Goal: Task Accomplishment & Management: Manage account settings

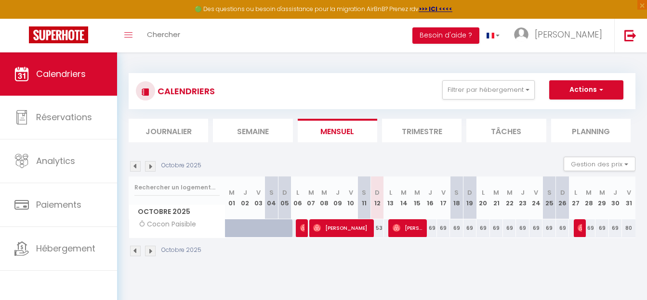
click at [412, 231] on span "[PERSON_NAME]" at bounding box center [407, 228] width 30 height 18
select select "OK"
select select "1"
select select "0"
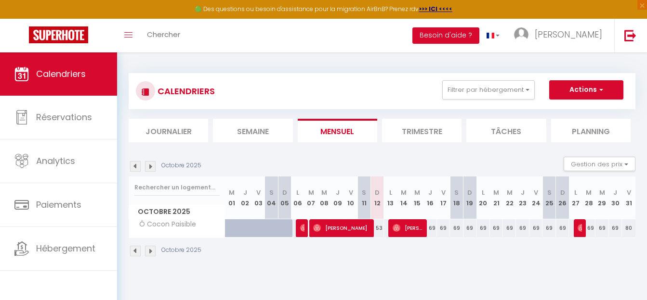
select select "1"
select select
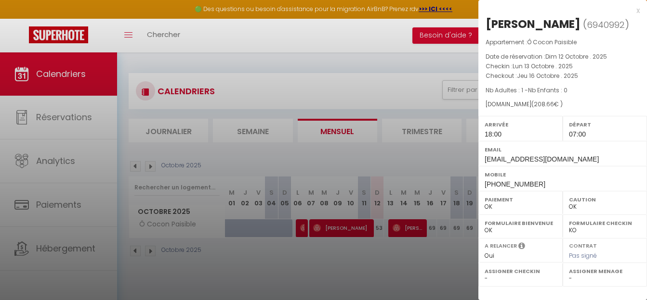
select select "50586"
click at [344, 230] on div at bounding box center [323, 150] width 647 height 300
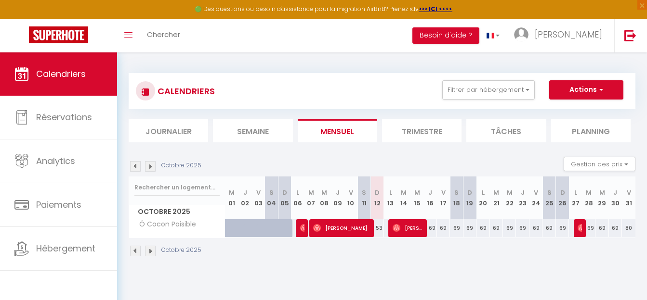
click at [343, 230] on span "[PERSON_NAME]" at bounding box center [341, 228] width 56 height 18
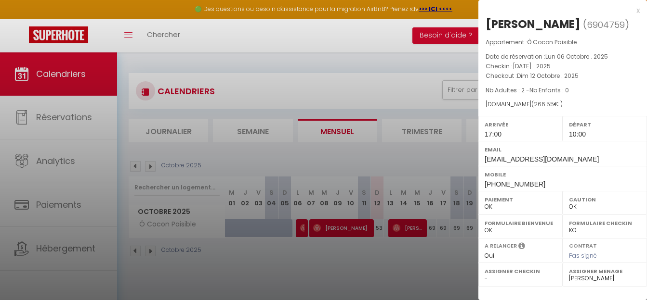
click at [410, 231] on div at bounding box center [323, 150] width 647 height 300
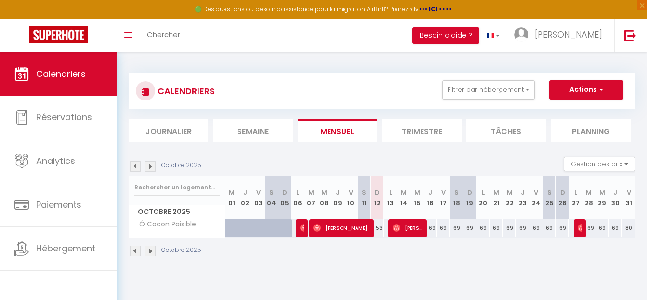
click at [410, 231] on span "[PERSON_NAME]" at bounding box center [407, 228] width 30 height 18
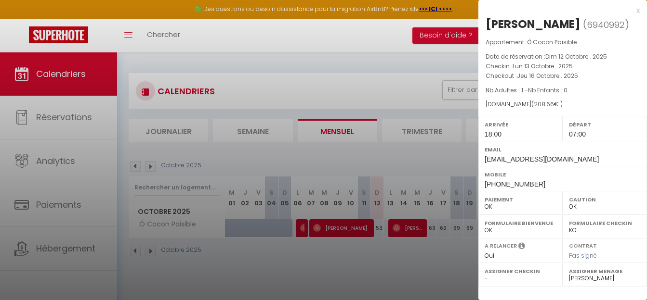
click at [449, 255] on div at bounding box center [323, 150] width 647 height 300
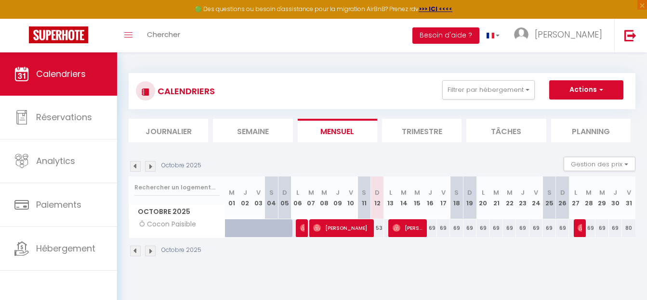
click at [151, 253] on img at bounding box center [150, 251] width 11 height 11
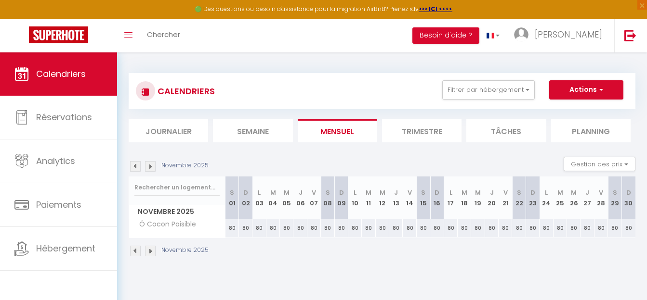
click at [132, 252] on img at bounding box center [135, 251] width 11 height 11
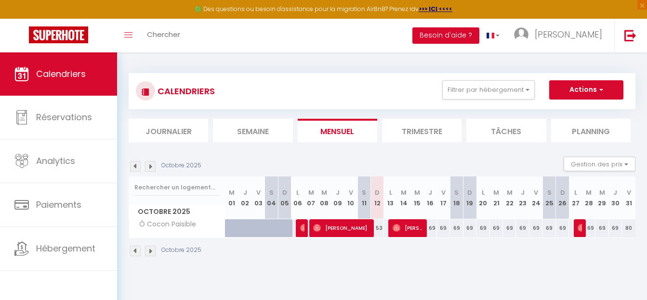
click at [133, 247] on img at bounding box center [135, 251] width 11 height 11
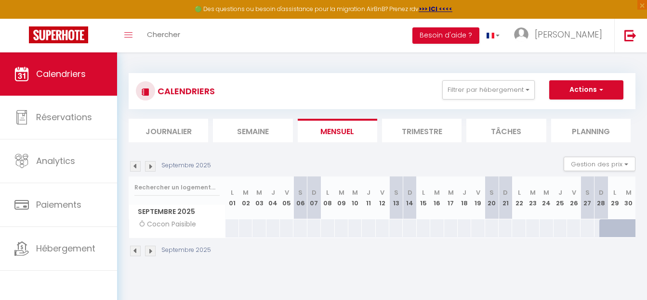
click at [150, 252] on img at bounding box center [150, 251] width 11 height 11
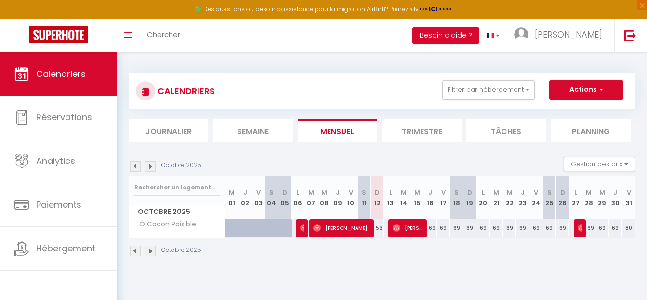
click at [150, 252] on img at bounding box center [150, 251] width 11 height 11
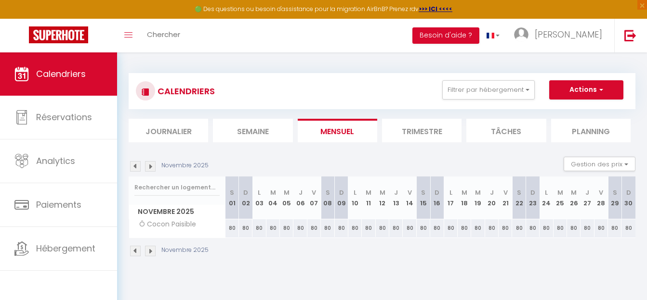
click at [150, 252] on img at bounding box center [150, 251] width 11 height 11
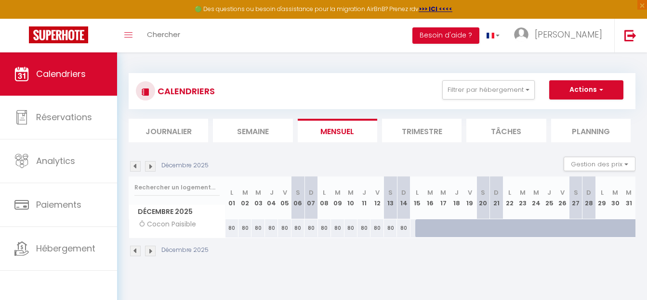
click at [516, 227] on div "80" at bounding box center [521, 229] width 13 height 18
click at [505, 227] on div at bounding box center [509, 229] width 13 height 18
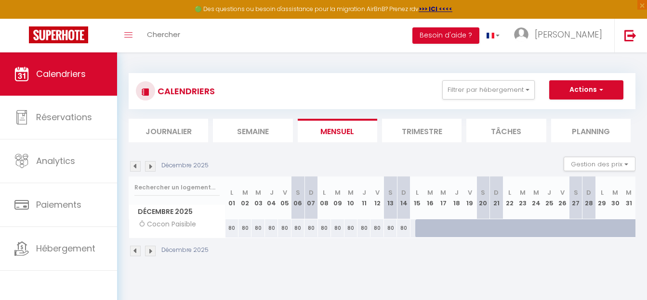
click at [505, 227] on div at bounding box center [509, 229] width 13 height 18
click at [154, 250] on img at bounding box center [150, 251] width 11 height 11
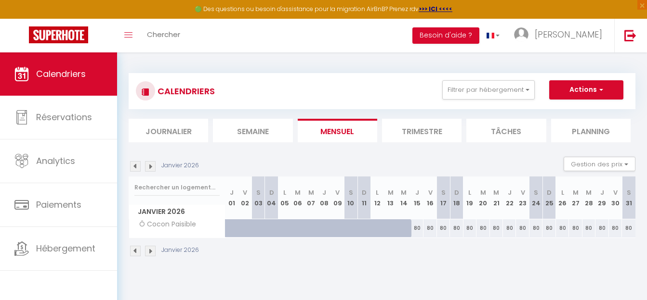
click at [343, 232] on div at bounding box center [342, 234] width 13 height 18
click at [342, 233] on div at bounding box center [342, 234] width 13 height 18
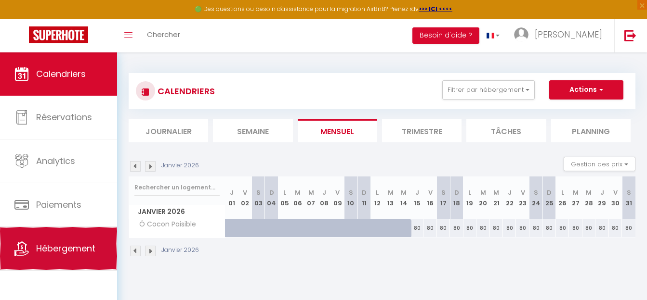
click at [73, 250] on span "Hébergement" at bounding box center [65, 249] width 59 height 12
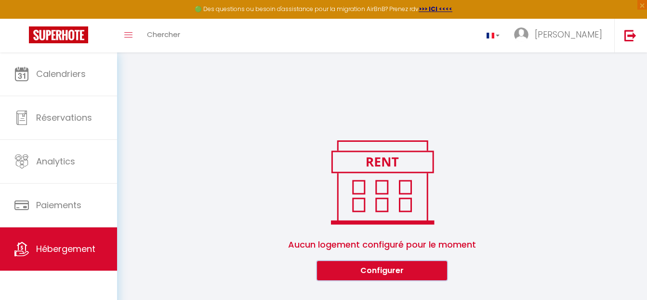
click at [373, 271] on button "Configurer" at bounding box center [382, 270] width 130 height 19
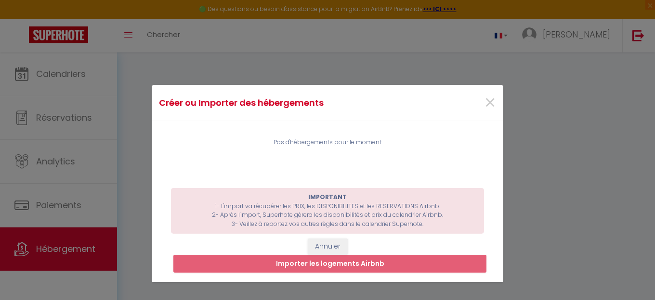
click at [54, 211] on div "Créer ou Importer des hébergements × Pas d'hébergements pour le moment IMPORTAN…" at bounding box center [327, 150] width 655 height 300
click at [56, 205] on div "Créer ou Importer des hébergements × Pas d'hébergements pour le moment IMPORTAN…" at bounding box center [327, 150] width 655 height 300
click at [488, 106] on span "×" at bounding box center [490, 103] width 12 height 29
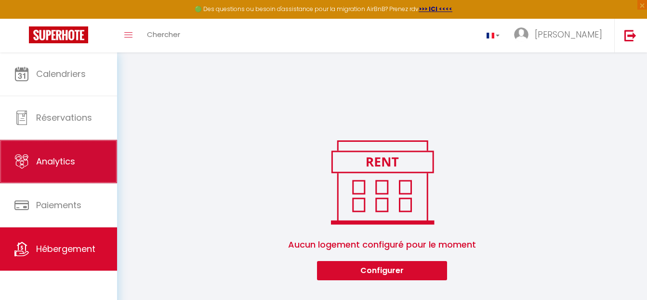
click at [67, 161] on span "Analytics" at bounding box center [55, 162] width 39 height 12
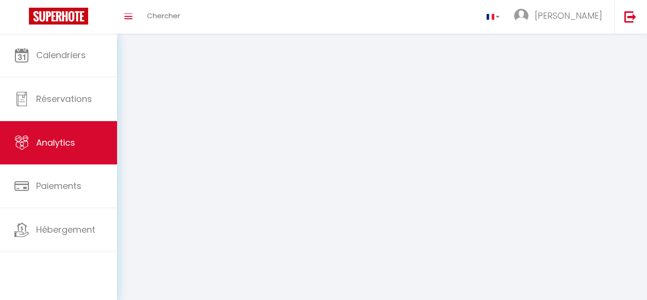
select select "2025"
select select "10"
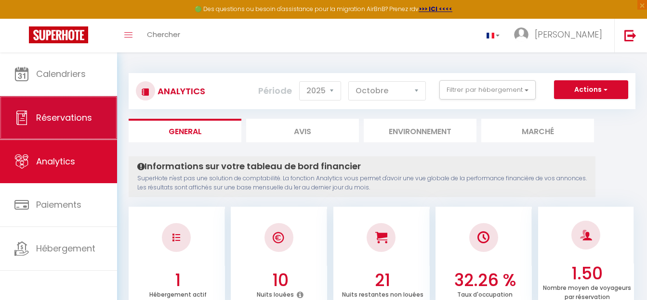
click at [71, 117] on span "Réservations" at bounding box center [64, 118] width 56 height 12
select select "not_cancelled"
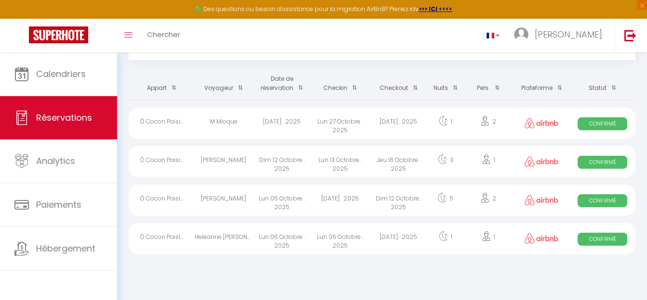
scroll to position [52, 0]
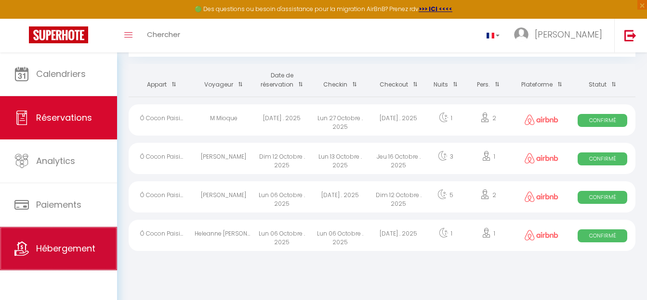
click at [63, 255] on span "Hébergement" at bounding box center [65, 249] width 59 height 12
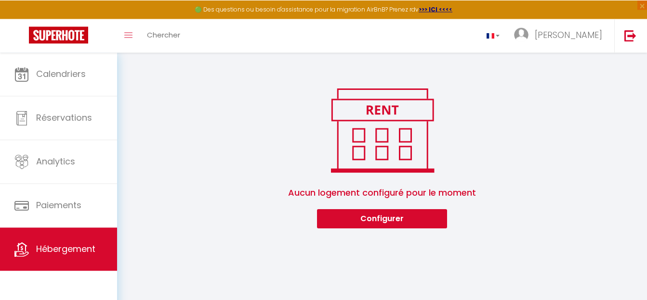
scroll to position [52, 0]
